Goal: Complete application form

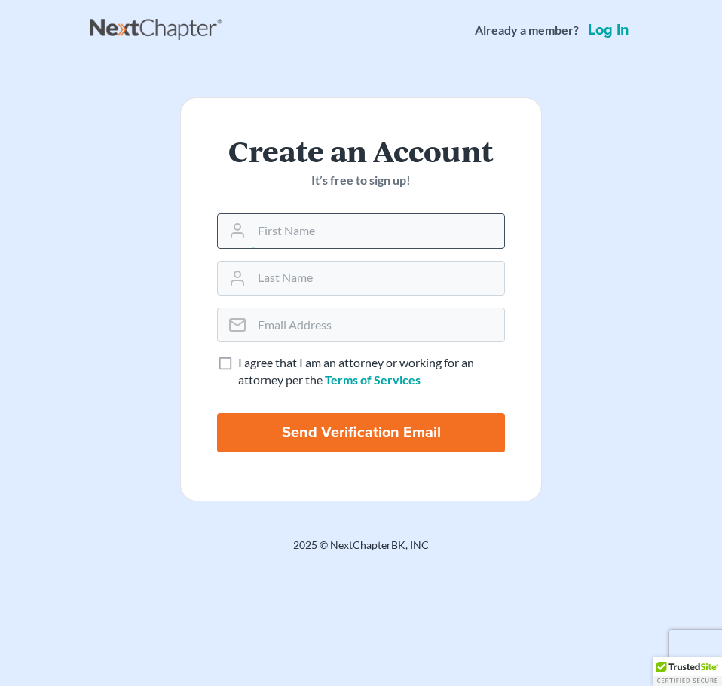
click at [290, 246] on input "text" at bounding box center [378, 230] width 252 height 33
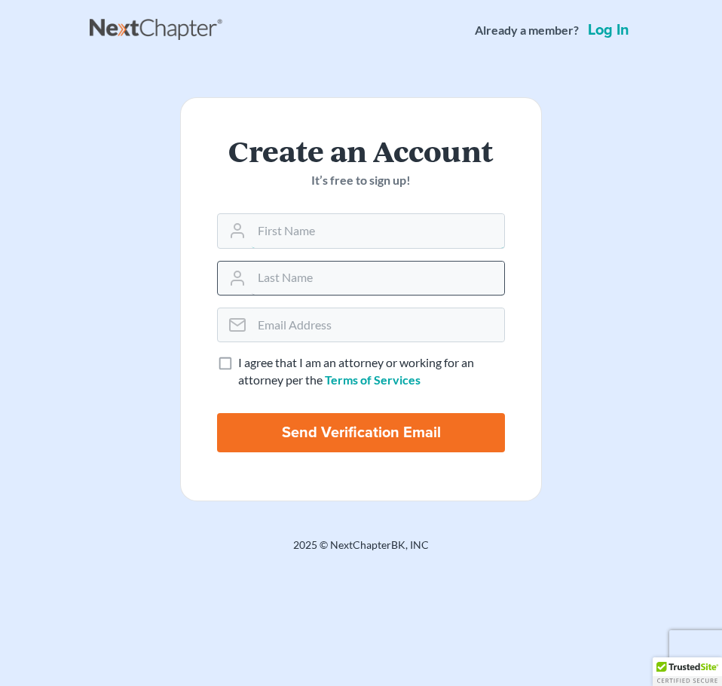
type input "Tehara"
type input "[PERSON_NAME]"
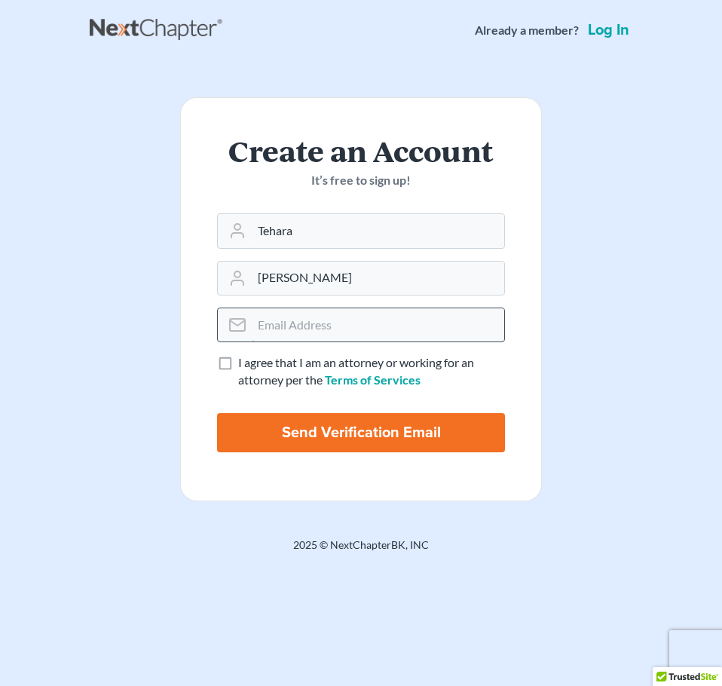
click at [325, 324] on input "email" at bounding box center [378, 324] width 252 height 33
type input "[EMAIL_ADDRESS][DOMAIN_NAME]"
click at [238, 362] on label "I agree that I am an attorney or working for an attorney per the Terms of Servi…" at bounding box center [371, 371] width 267 height 35
click at [244, 362] on input "I agree that I am an attorney or working for an attorney per the Terms of Servi…" at bounding box center [249, 359] width 10 height 10
checkbox input "true"
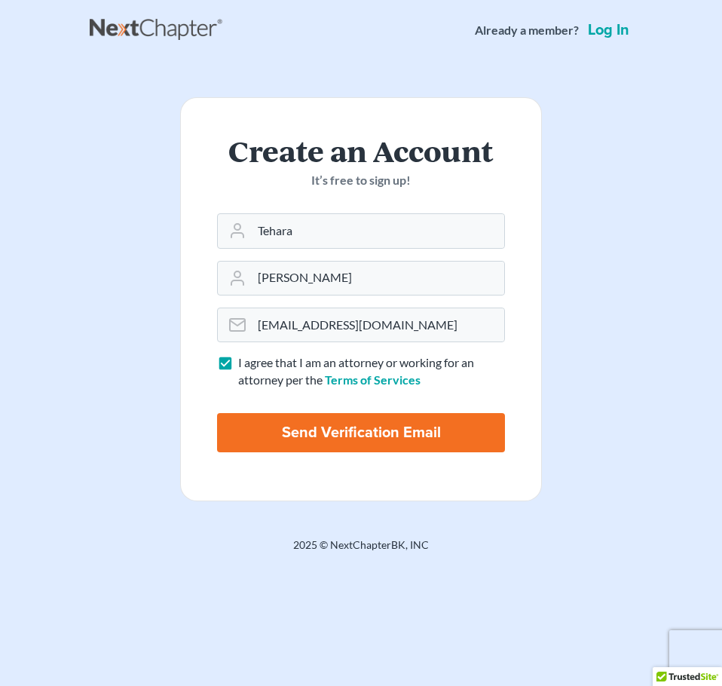
click at [263, 419] on input "Send Verification Email" at bounding box center [361, 432] width 288 height 39
type input "Thinking..."
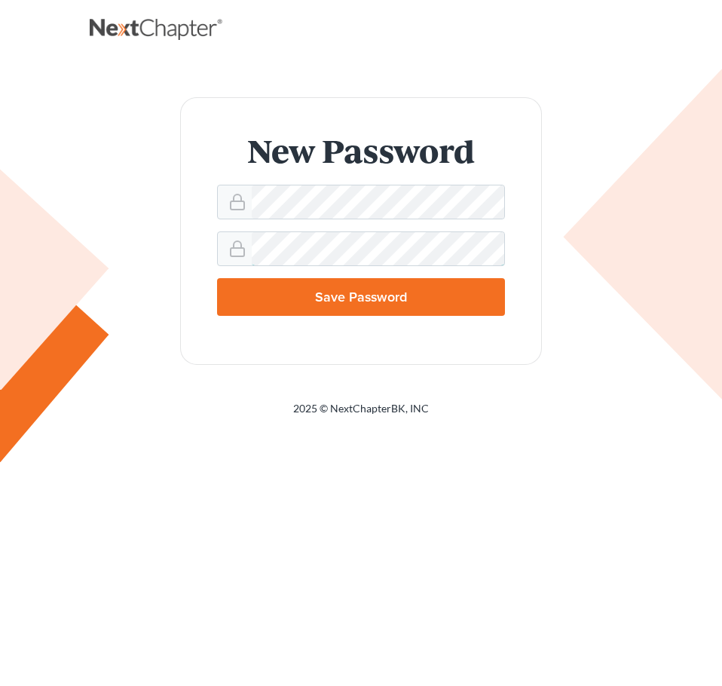
click at [217, 278] on input "Save Password" at bounding box center [361, 297] width 288 height 38
type input "Thinking..."
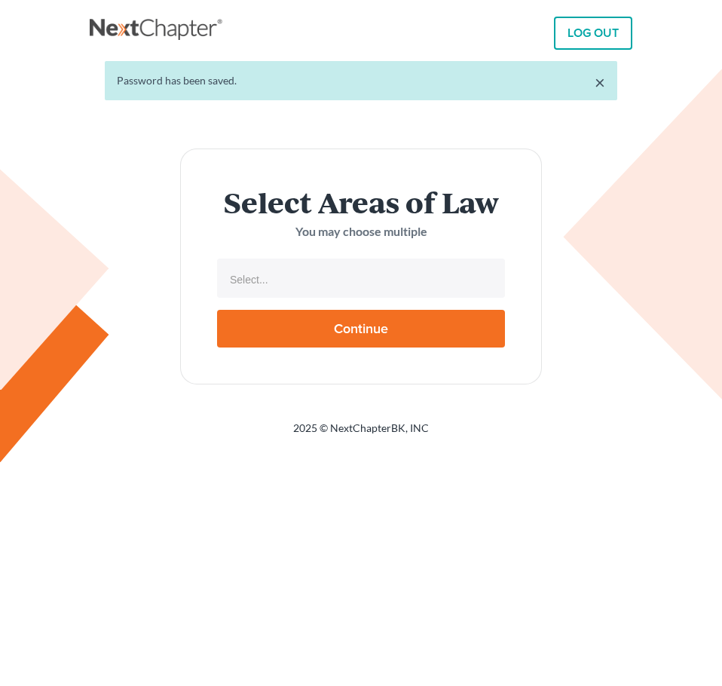
select select
click at [332, 309] on form "Select Areas of Law You may choose multiple Select... No matches found Bankrupt…" at bounding box center [361, 266] width 362 height 236
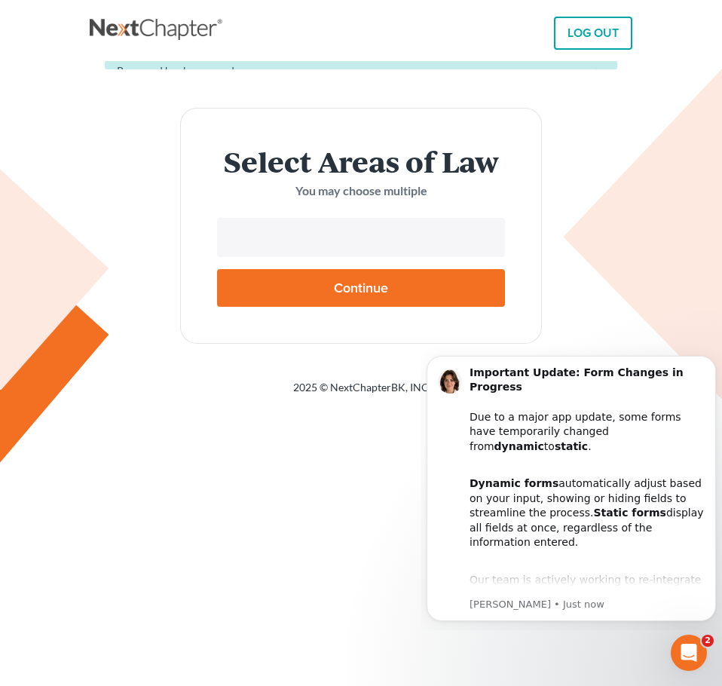
click at [349, 281] on form "Select Areas of Law You may choose multiple No matches found Bankruptcy Immigra…" at bounding box center [361, 226] width 362 height 236
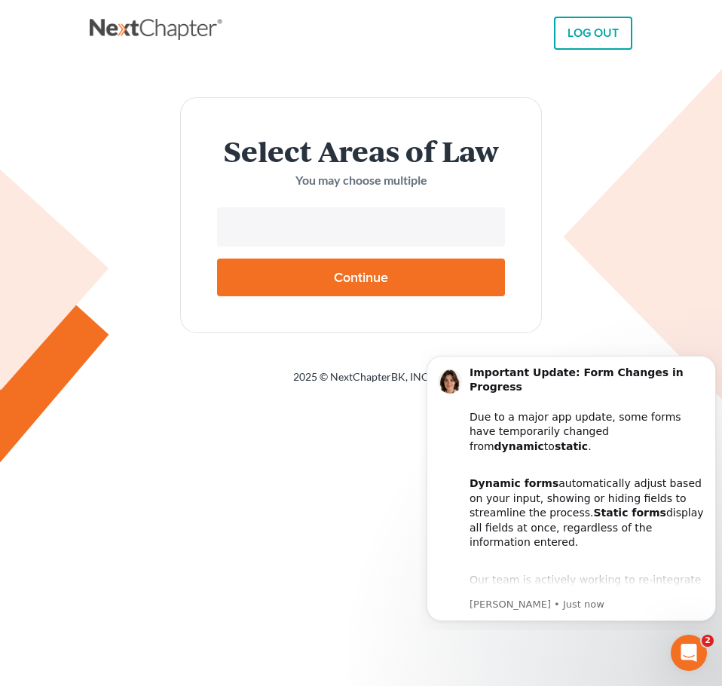
type input "Select..."
click at [357, 215] on li "Select..." at bounding box center [359, 228] width 279 height 30
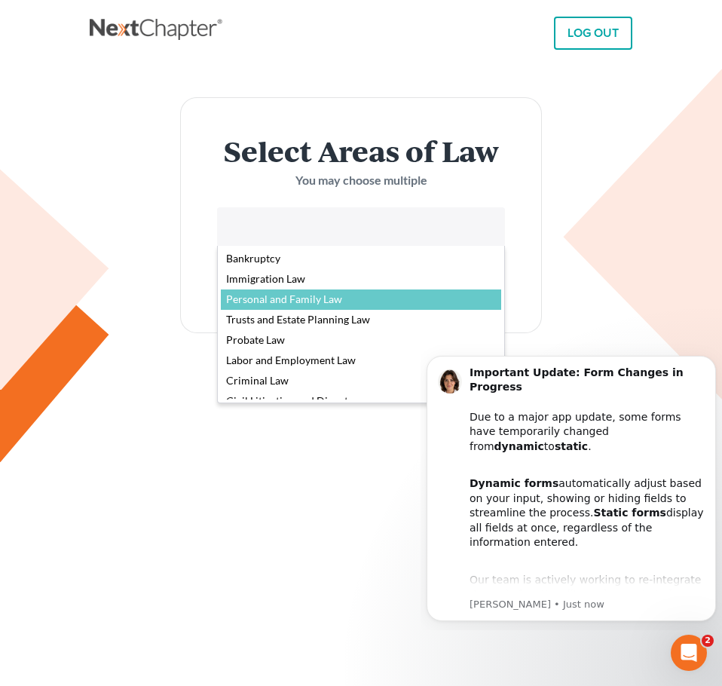
drag, startPoint x: 489, startPoint y: 289, endPoint x: 490, endPoint y: 301, distance: 12.8
select select "4560"
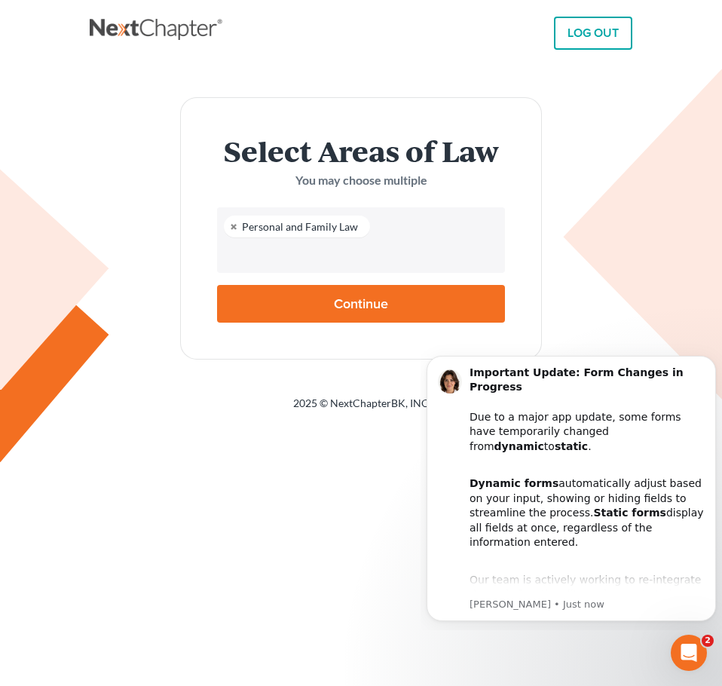
scroll to position [27, 0]
click at [234, 227] on link at bounding box center [234, 227] width 9 height 10
select select
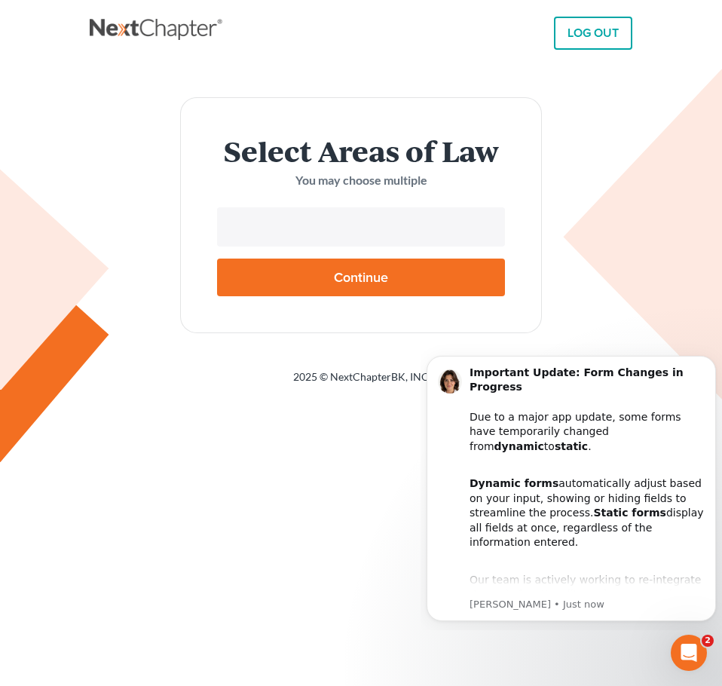
type input "Select..."
